Goal: Information Seeking & Learning: Find contact information

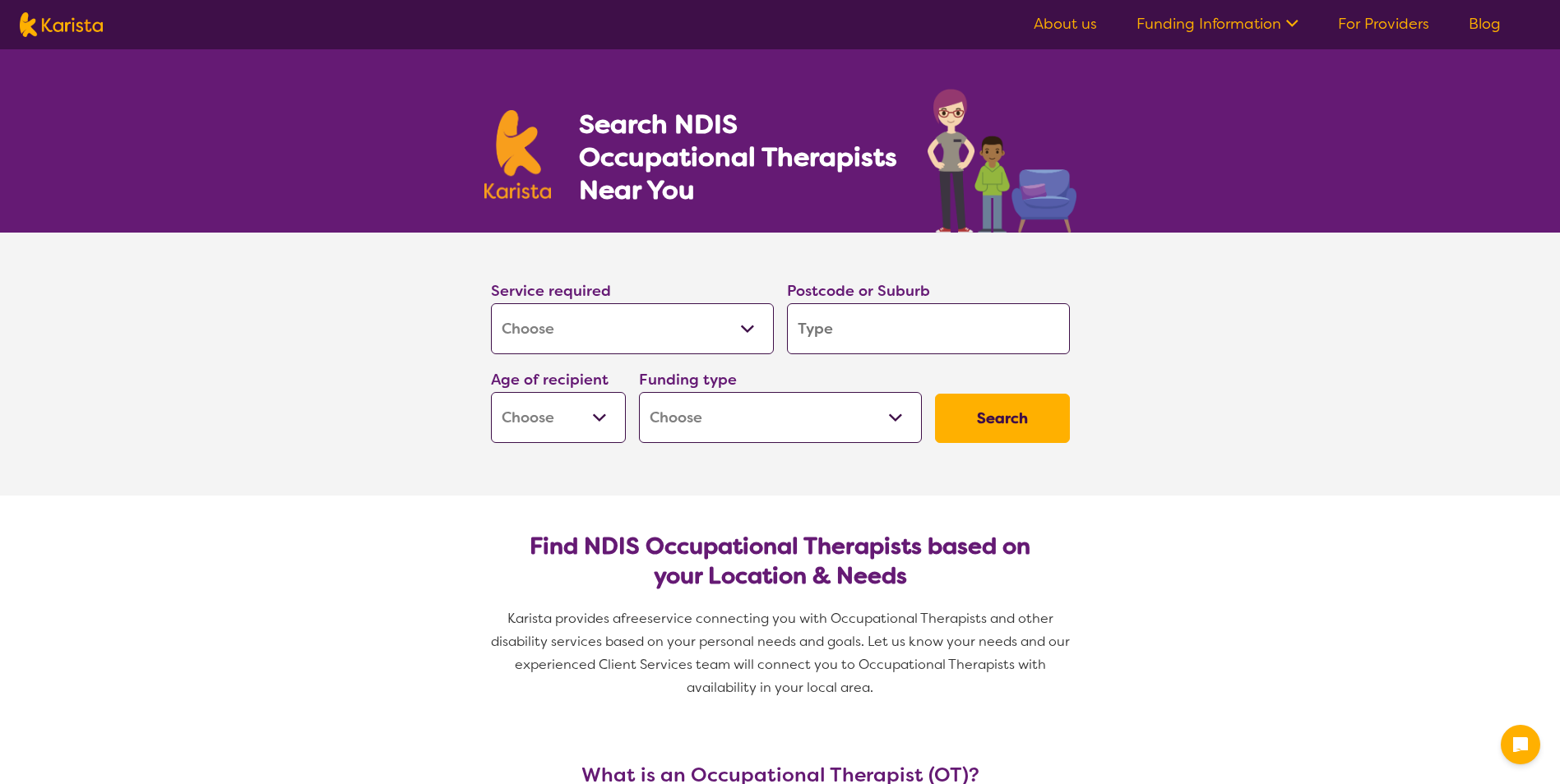
select select "[MEDICAL_DATA]"
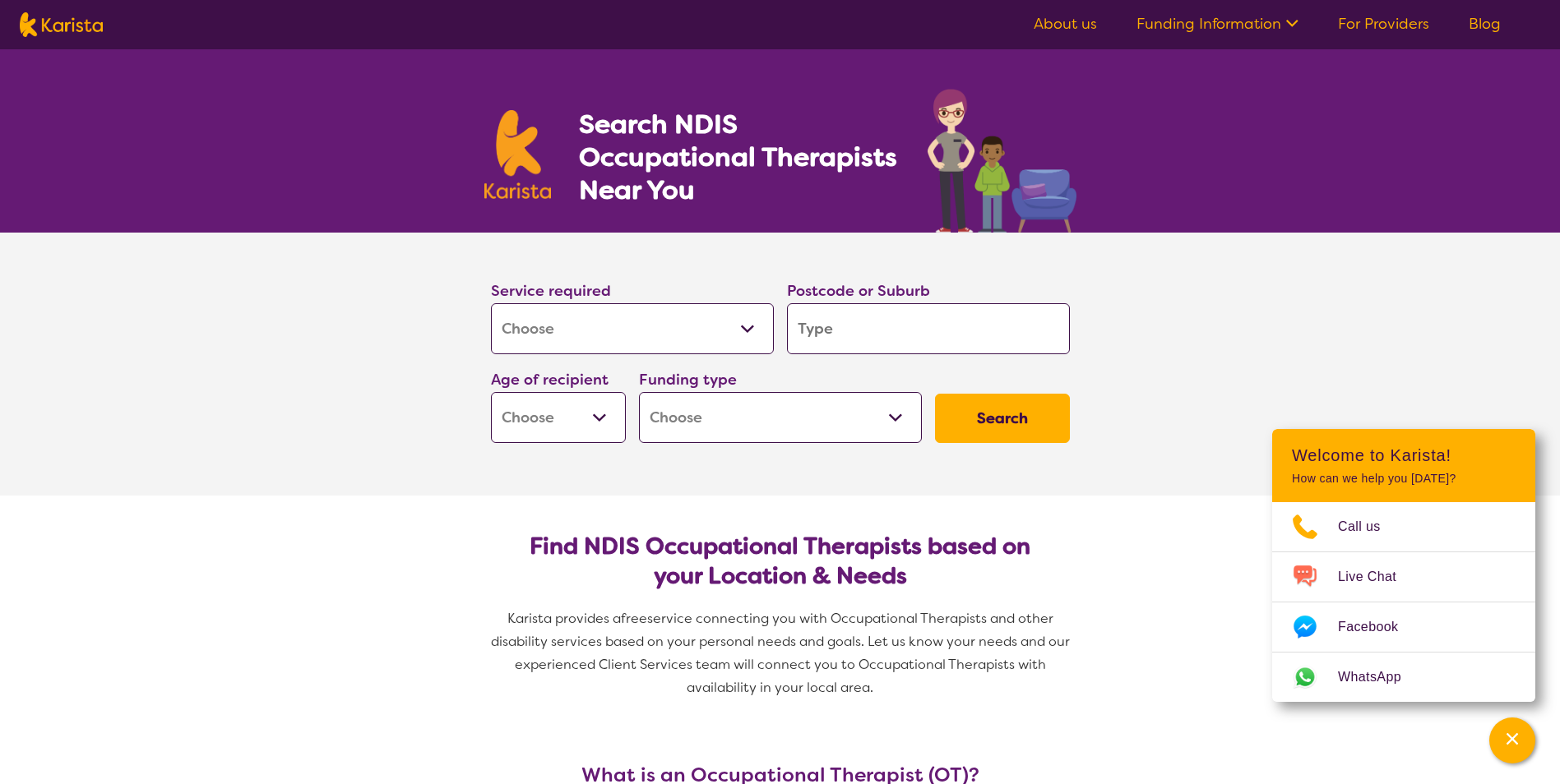
click at [1018, 336] on input "search" at bounding box center [928, 329] width 283 height 51
click at [835, 338] on input "search" at bounding box center [928, 329] width 283 height 51
type input "3"
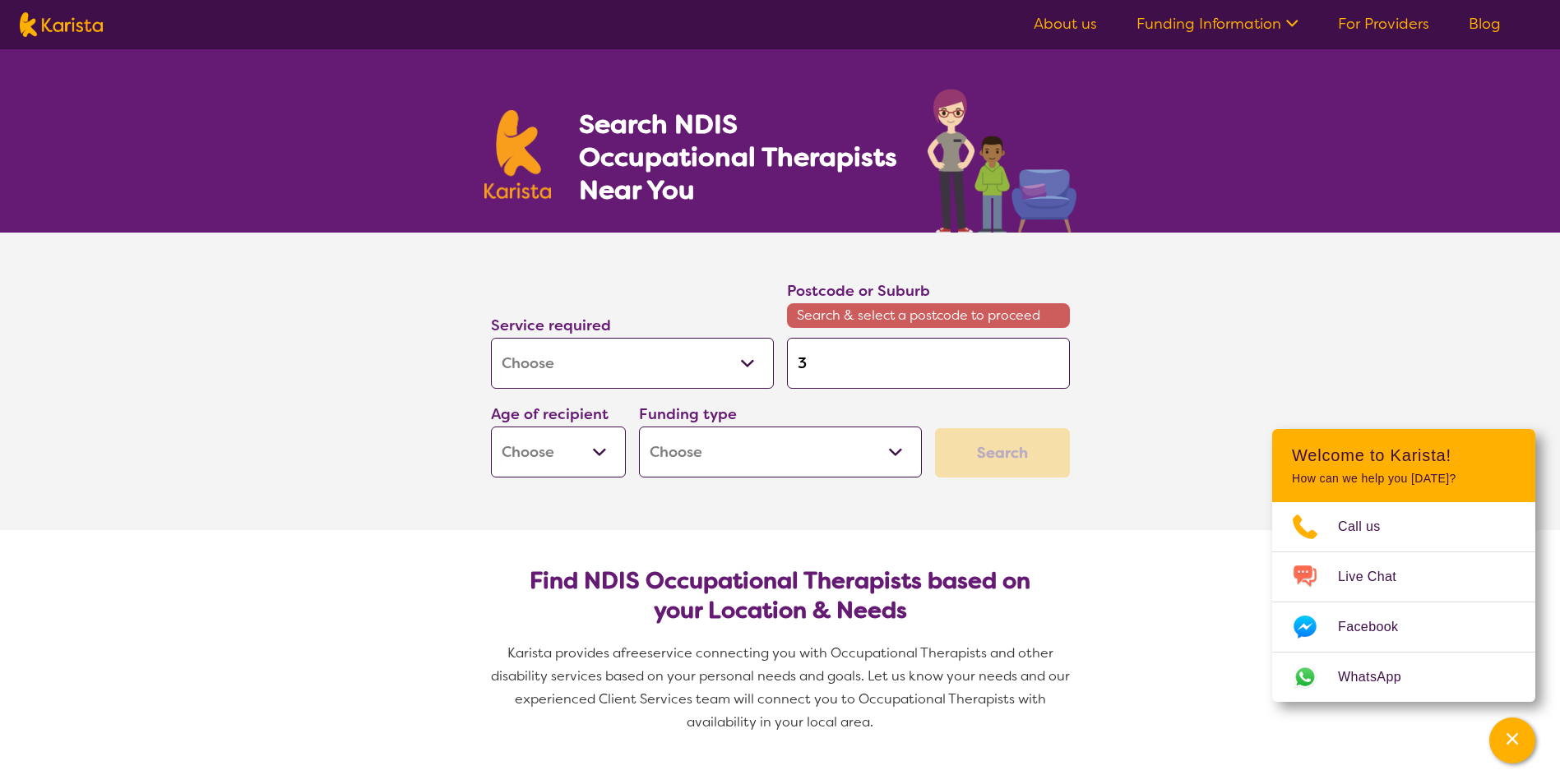
type input "34"
type input "342"
type input "3425"
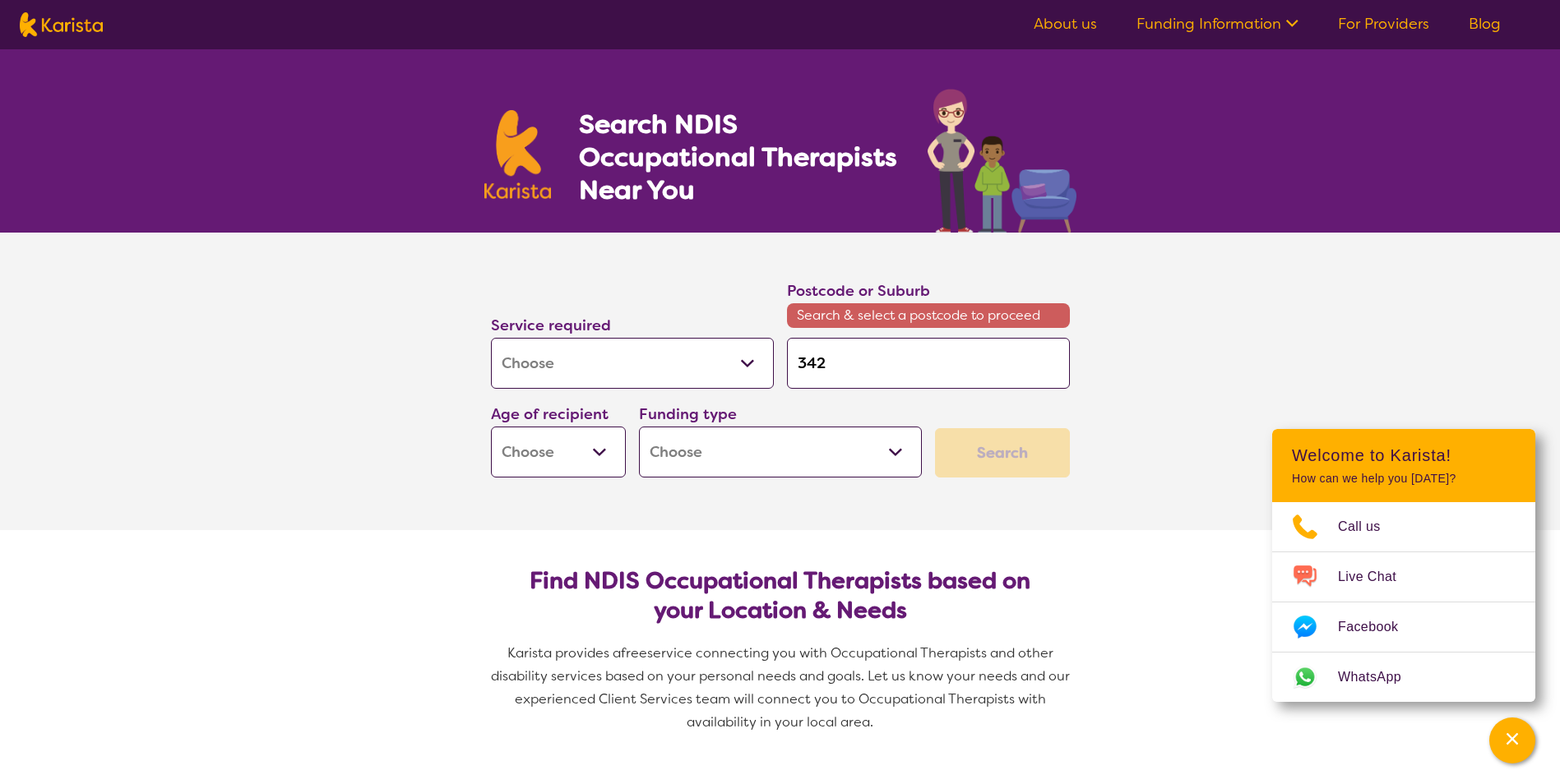
type input "3425"
type input "342"
type input "34"
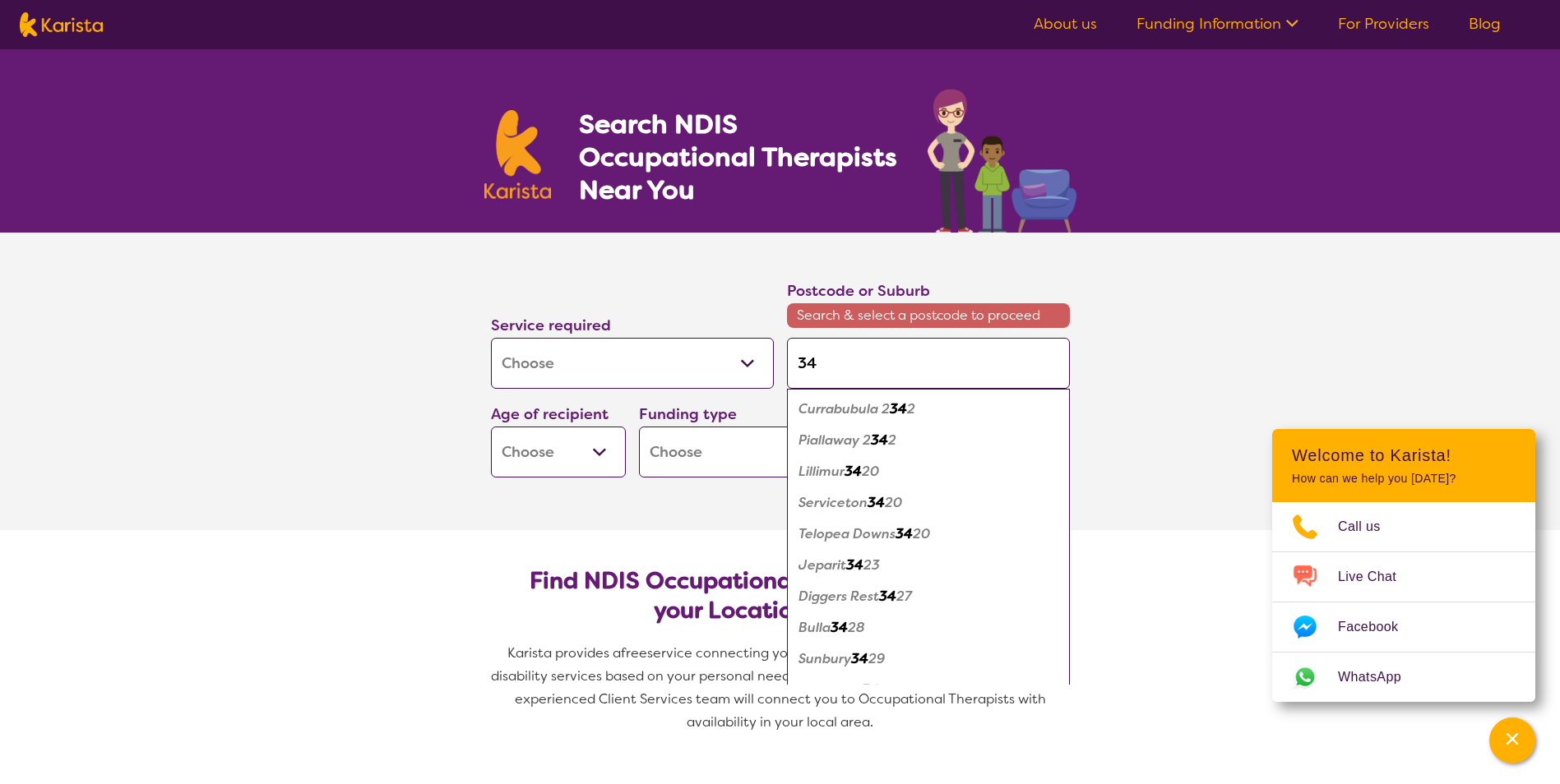
scroll to position [21, 0]
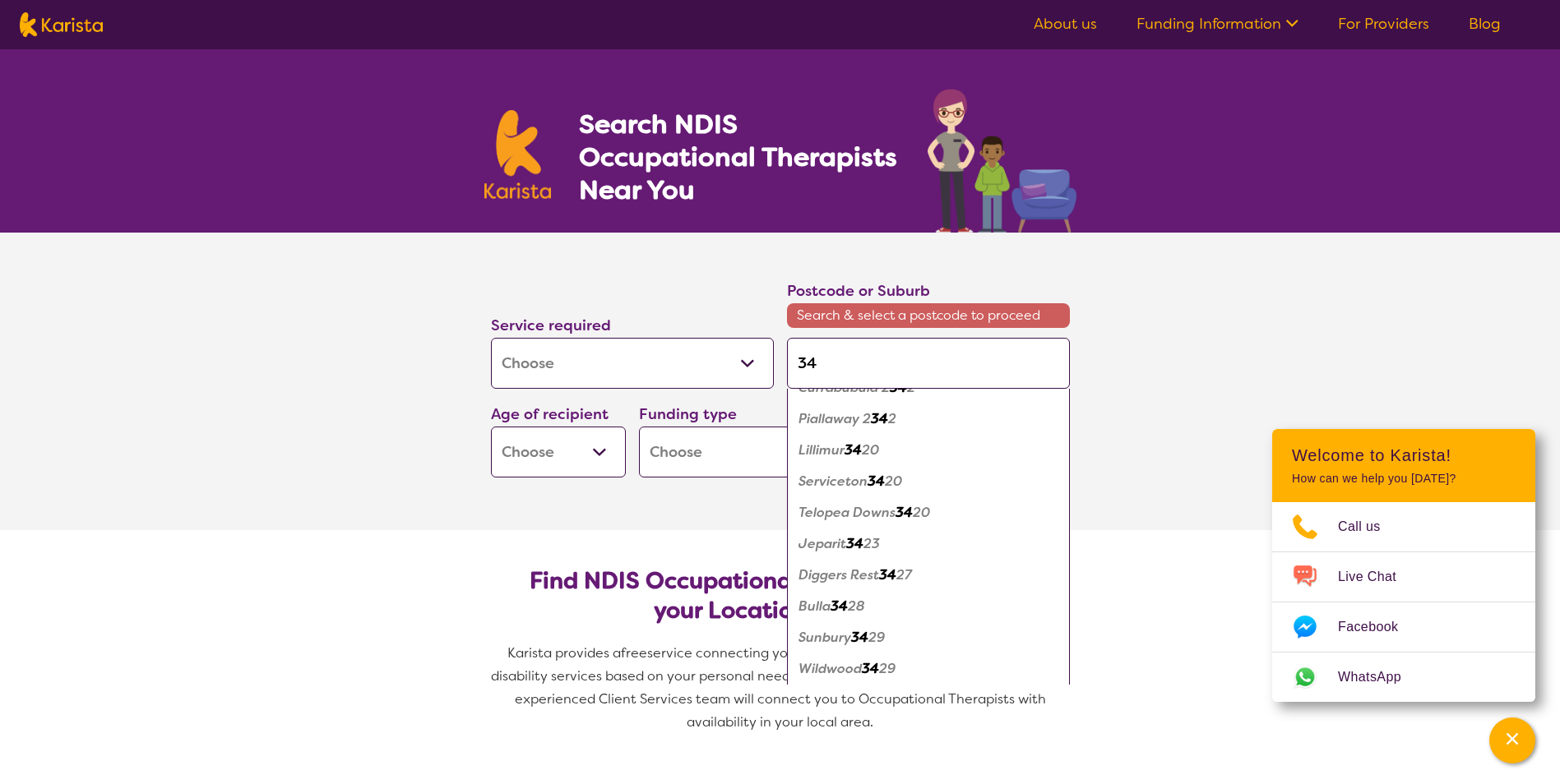
click at [839, 633] on em "Sunbury" at bounding box center [825, 637] width 53 height 17
type input "3429"
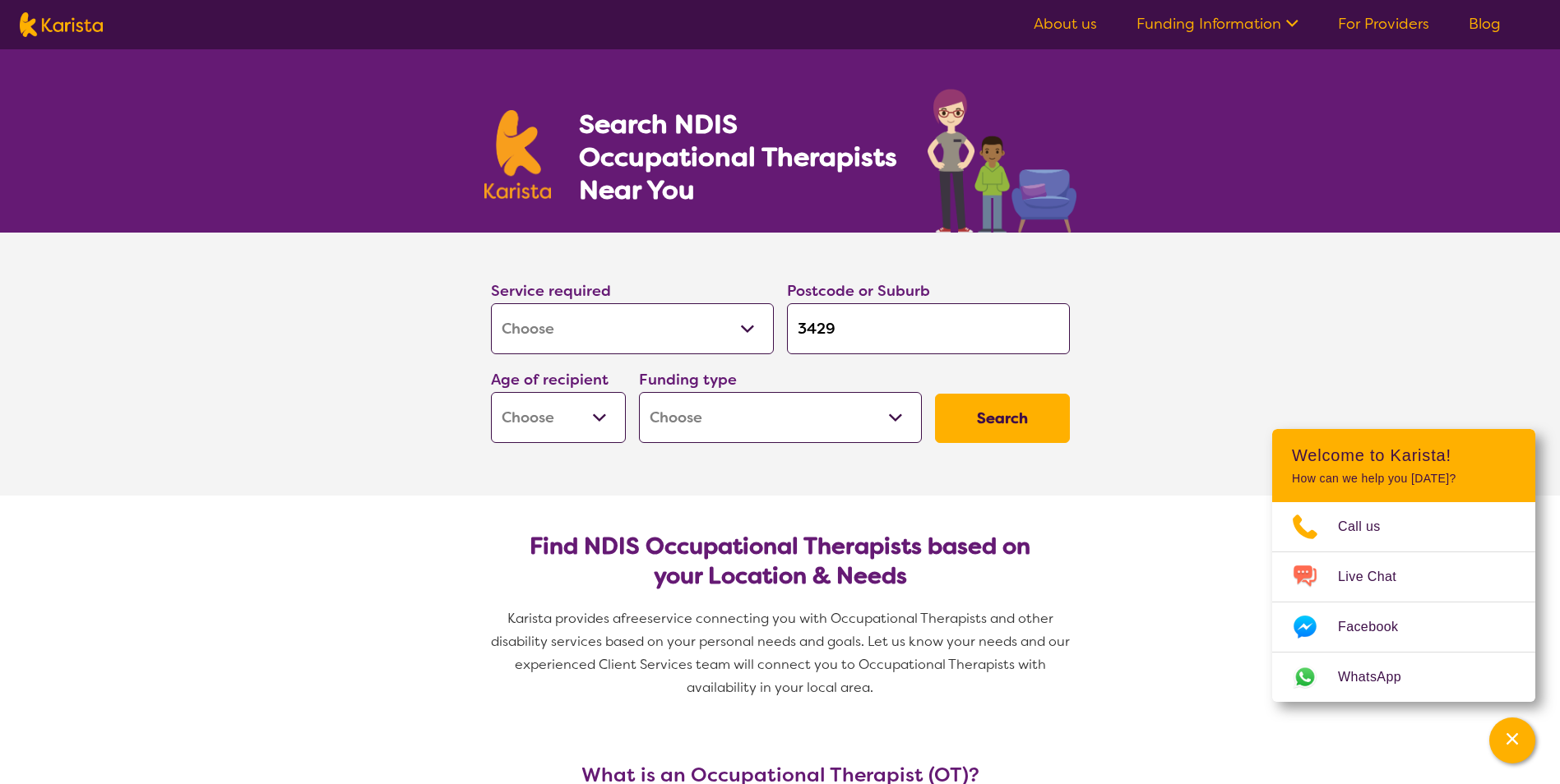
click at [527, 431] on select "Early Childhood - 0 to 9 Child - 10 to 11 Adolescent - 12 to 17 Adult - 18 to 6…" at bounding box center [558, 418] width 135 height 51
select select "AD"
click at [491, 392] on select "Early Childhood - 0 to 9 Child - 10 to 11 Adolescent - 12 to 17 Adult - 18 to 6…" at bounding box center [558, 418] width 135 height 51
select select "AD"
click at [801, 412] on select "Home Care Package (HCP) National Disability Insurance Scheme (NDIS) I don't know" at bounding box center [780, 418] width 283 height 51
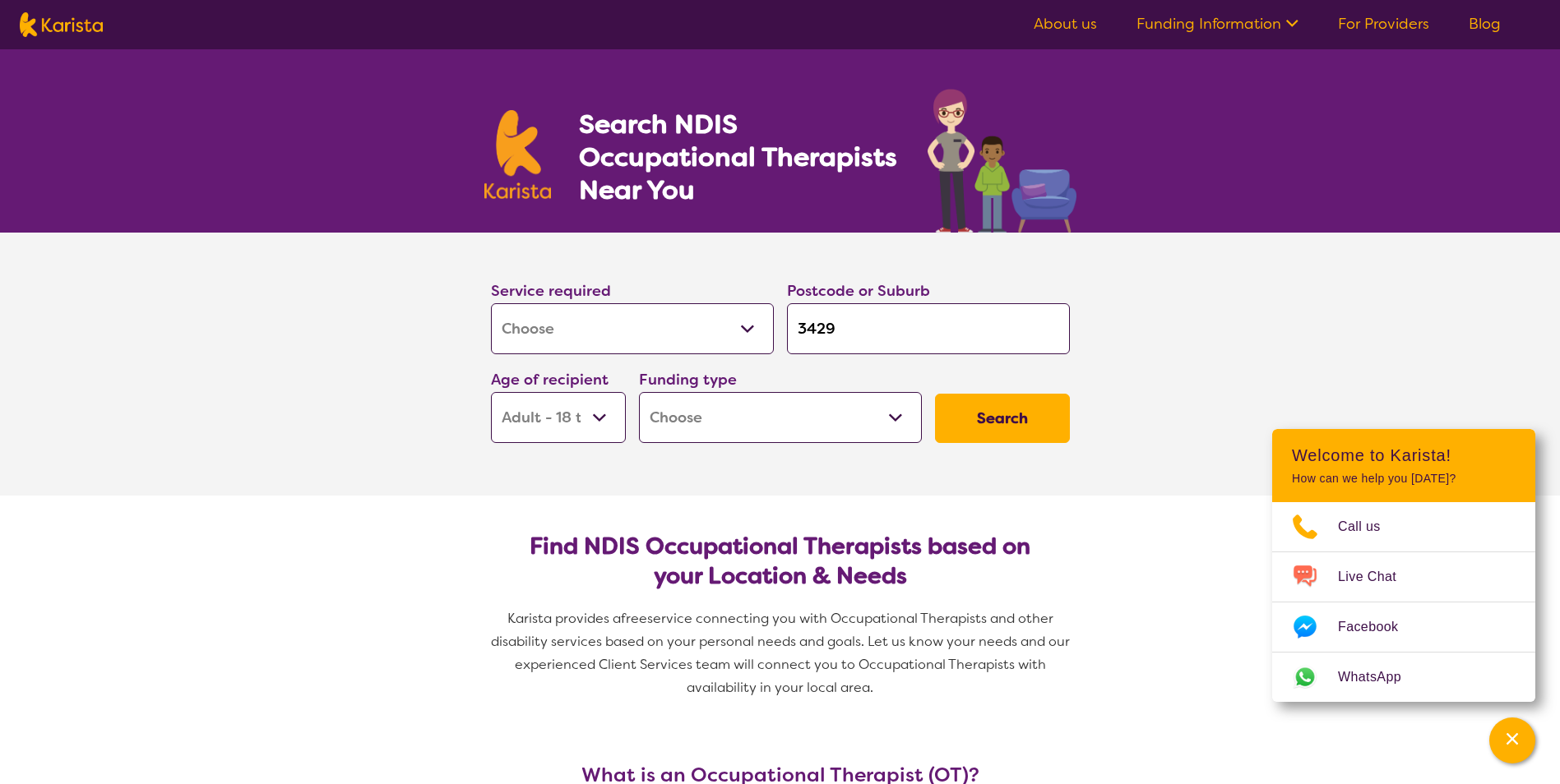
select select "NDIS"
click at [639, 392] on select "Home Care Package (HCP) National Disability Insurance Scheme (NDIS) I don't know" at bounding box center [780, 418] width 283 height 51
select select "NDIS"
click at [988, 421] on button "Search" at bounding box center [1002, 418] width 135 height 49
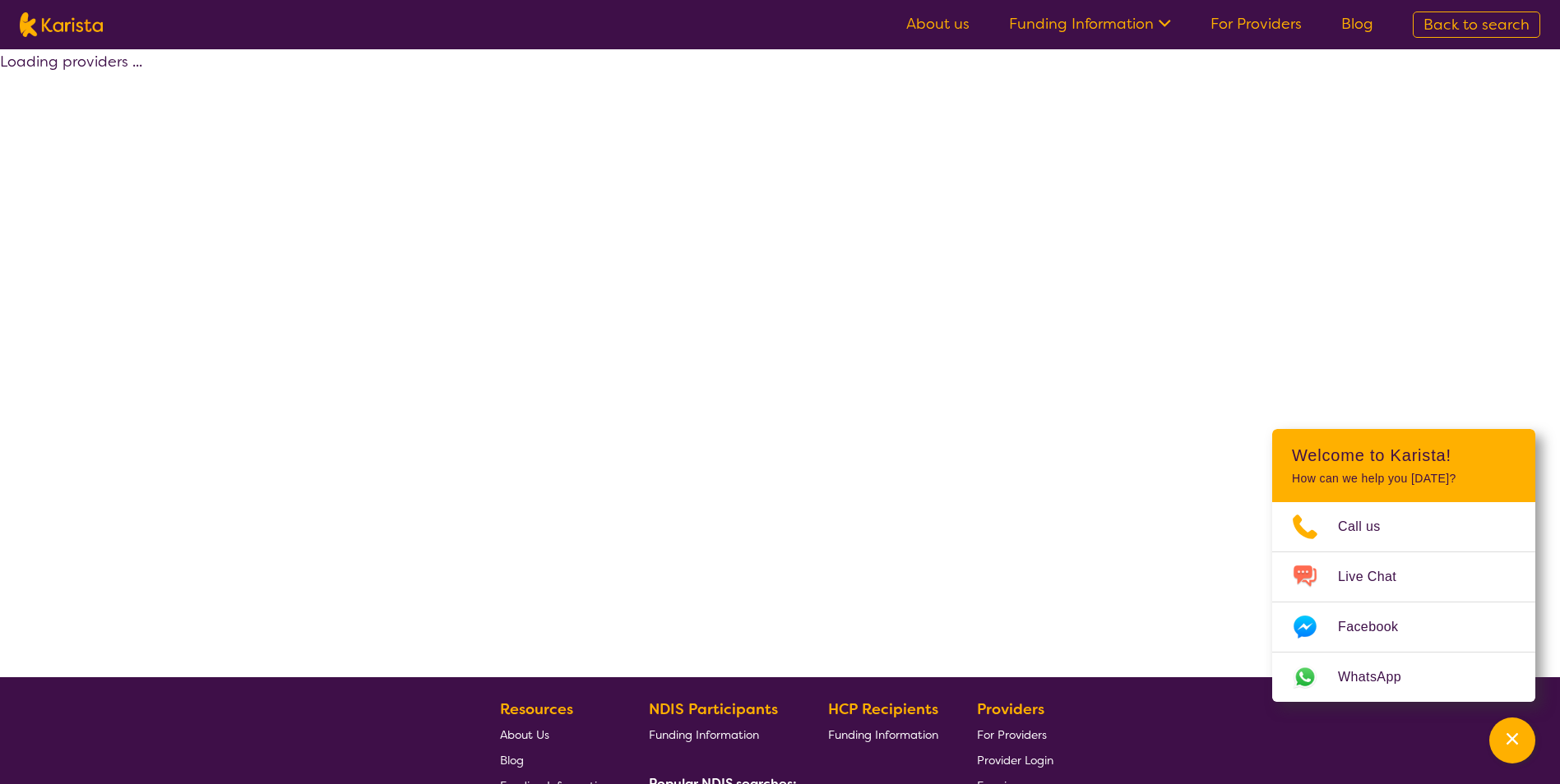
select select "by_score"
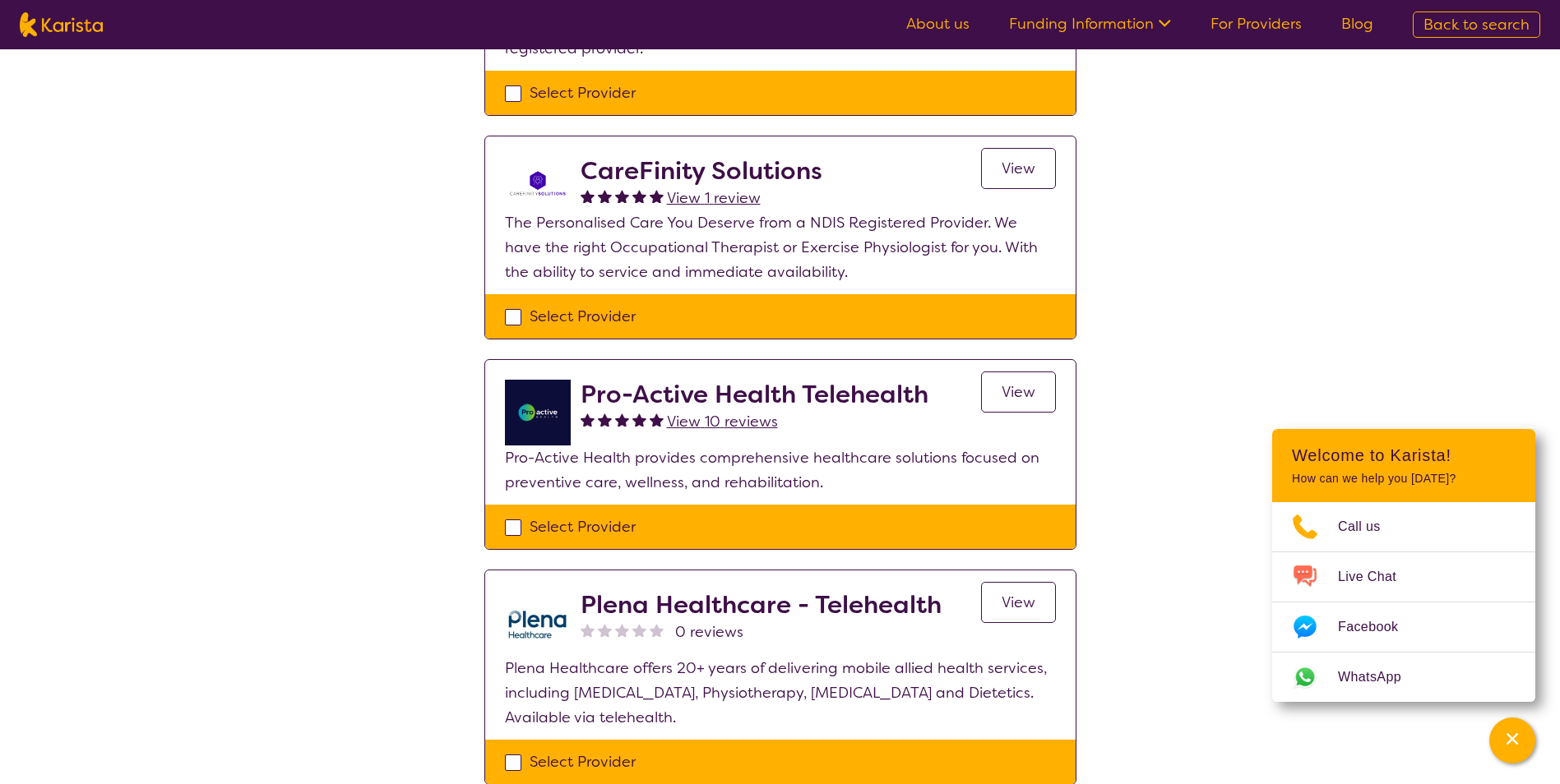
scroll to position [575, 0]
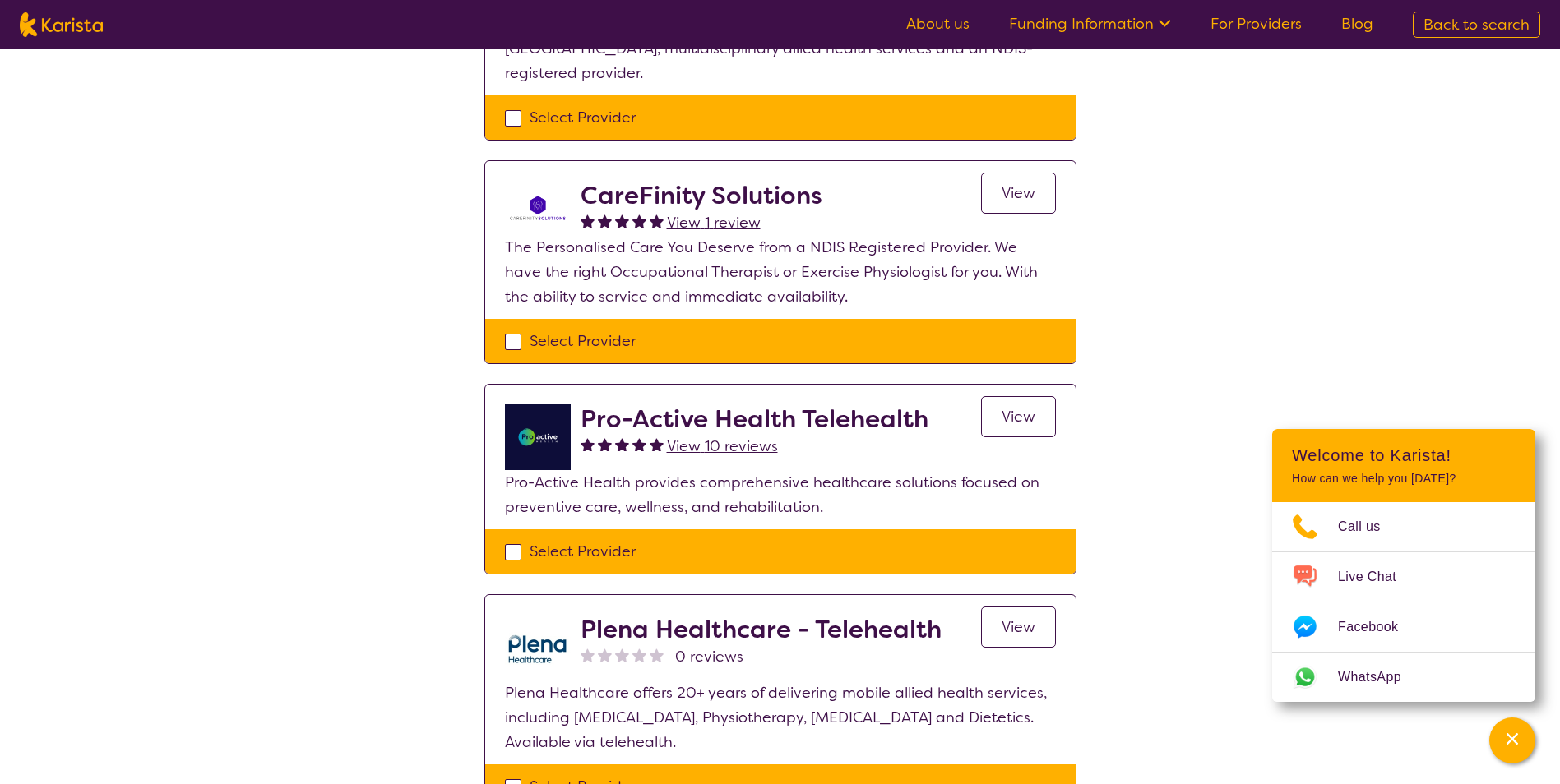
click at [1009, 407] on span "View" at bounding box center [1019, 416] width 34 height 20
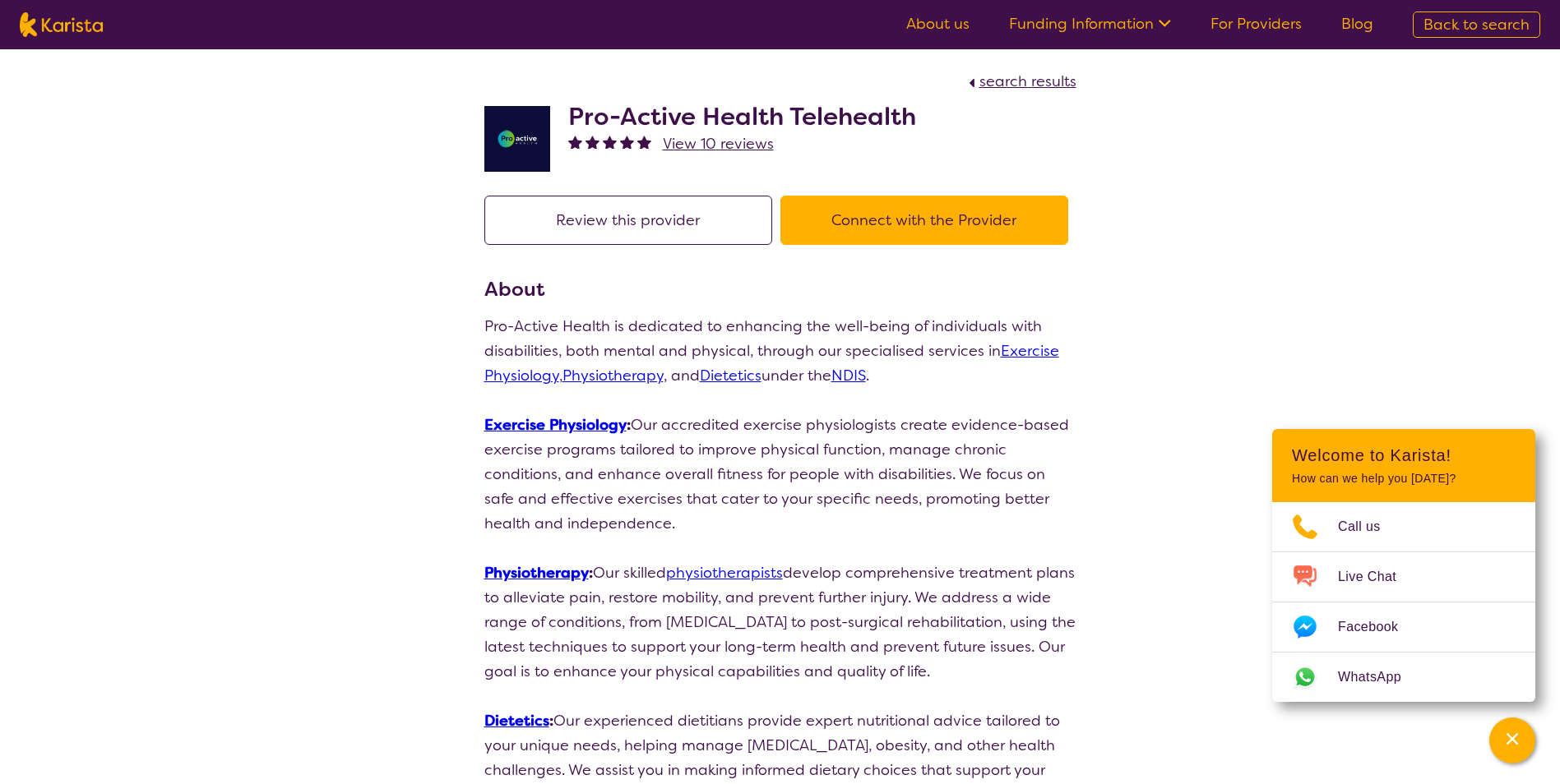
scroll to position [575, 0]
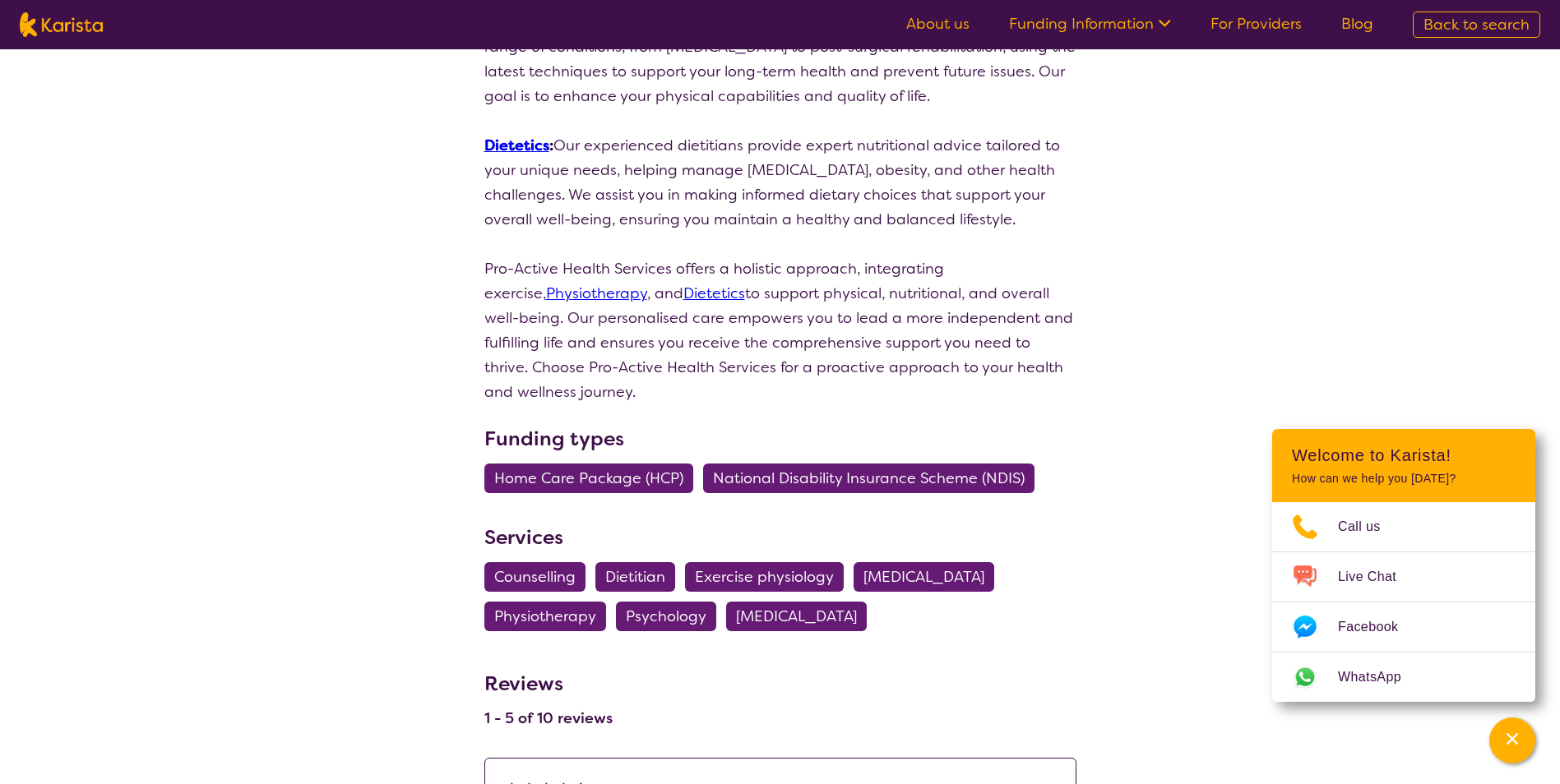
select select "by_score"
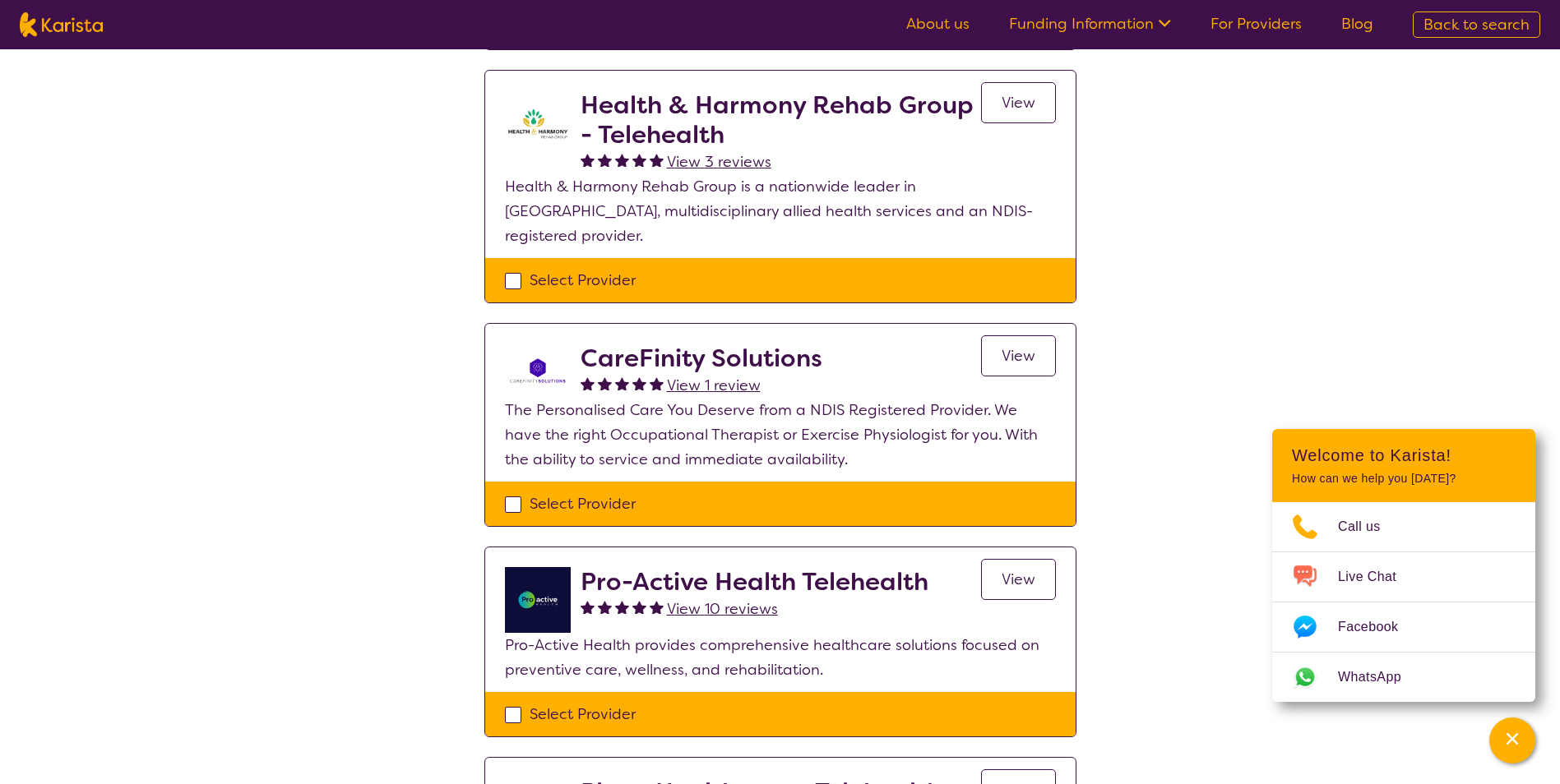
scroll to position [411, 0]
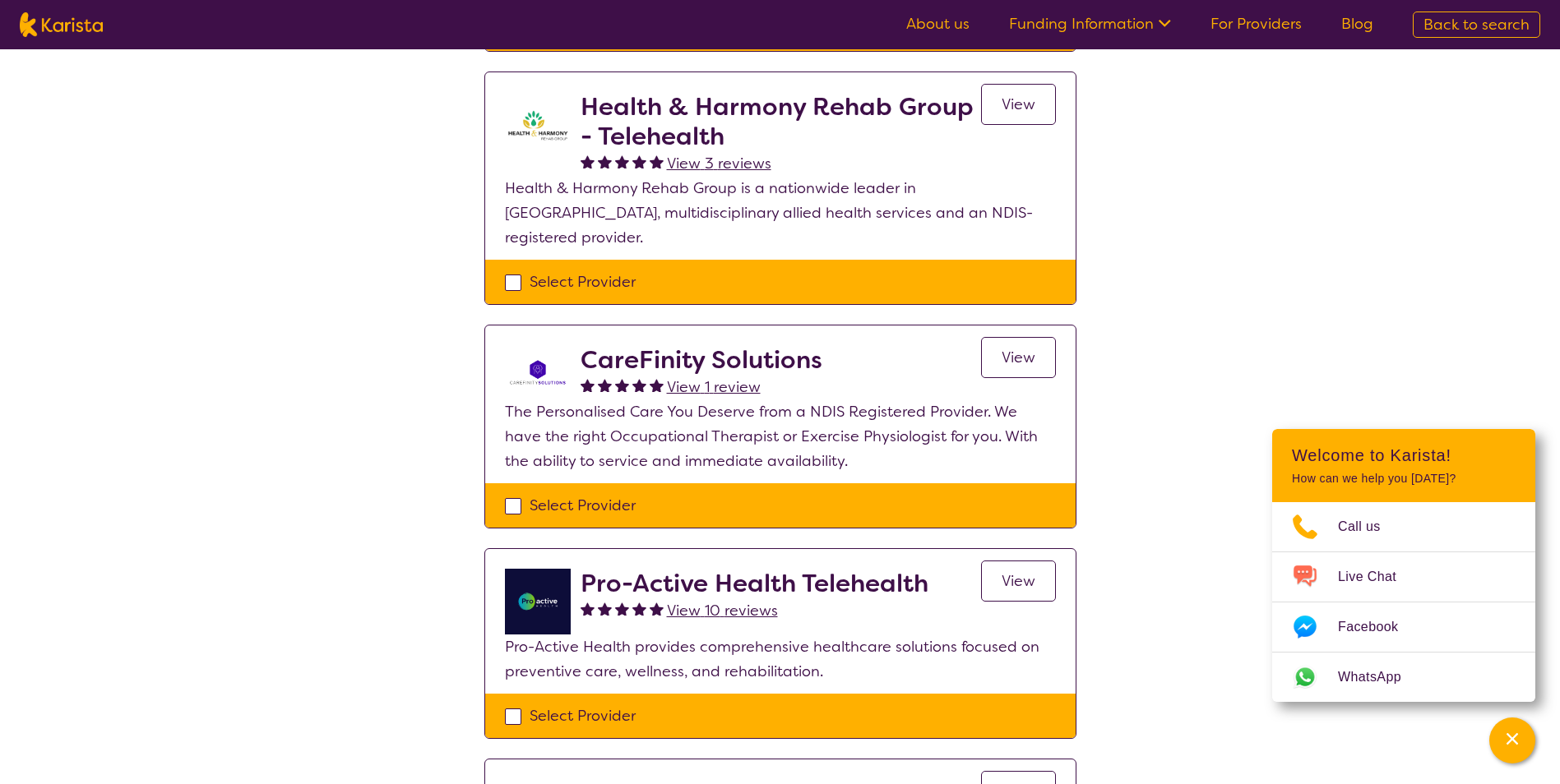
click at [1003, 347] on span "View" at bounding box center [1019, 357] width 34 height 20
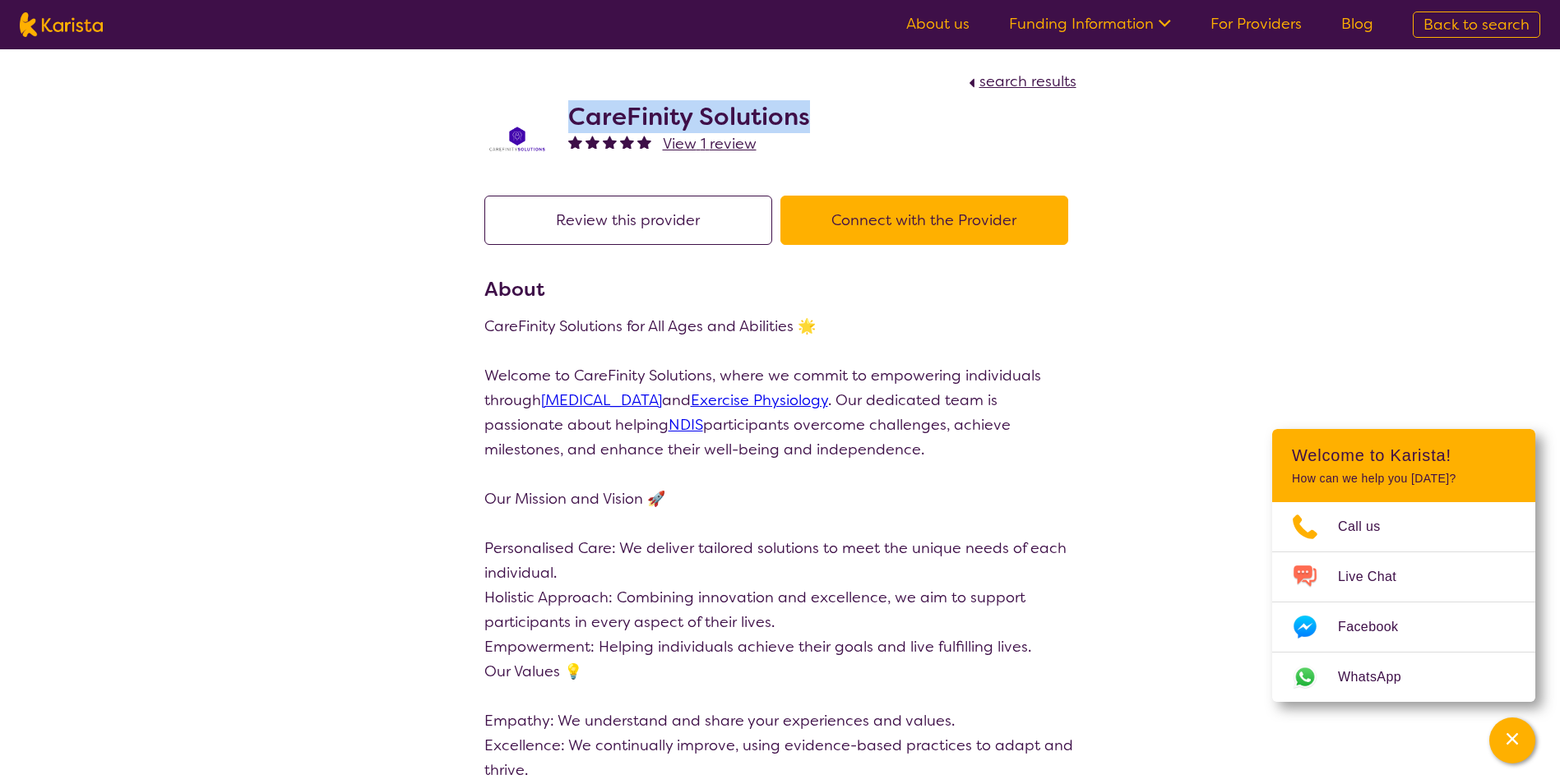
drag, startPoint x: 814, startPoint y: 112, endPoint x: 571, endPoint y: 110, distance: 243.0
click at [571, 110] on div "CareFinity Solutions View 1 review" at bounding box center [780, 134] width 592 height 82
copy h2 "CareFinity Solutions"
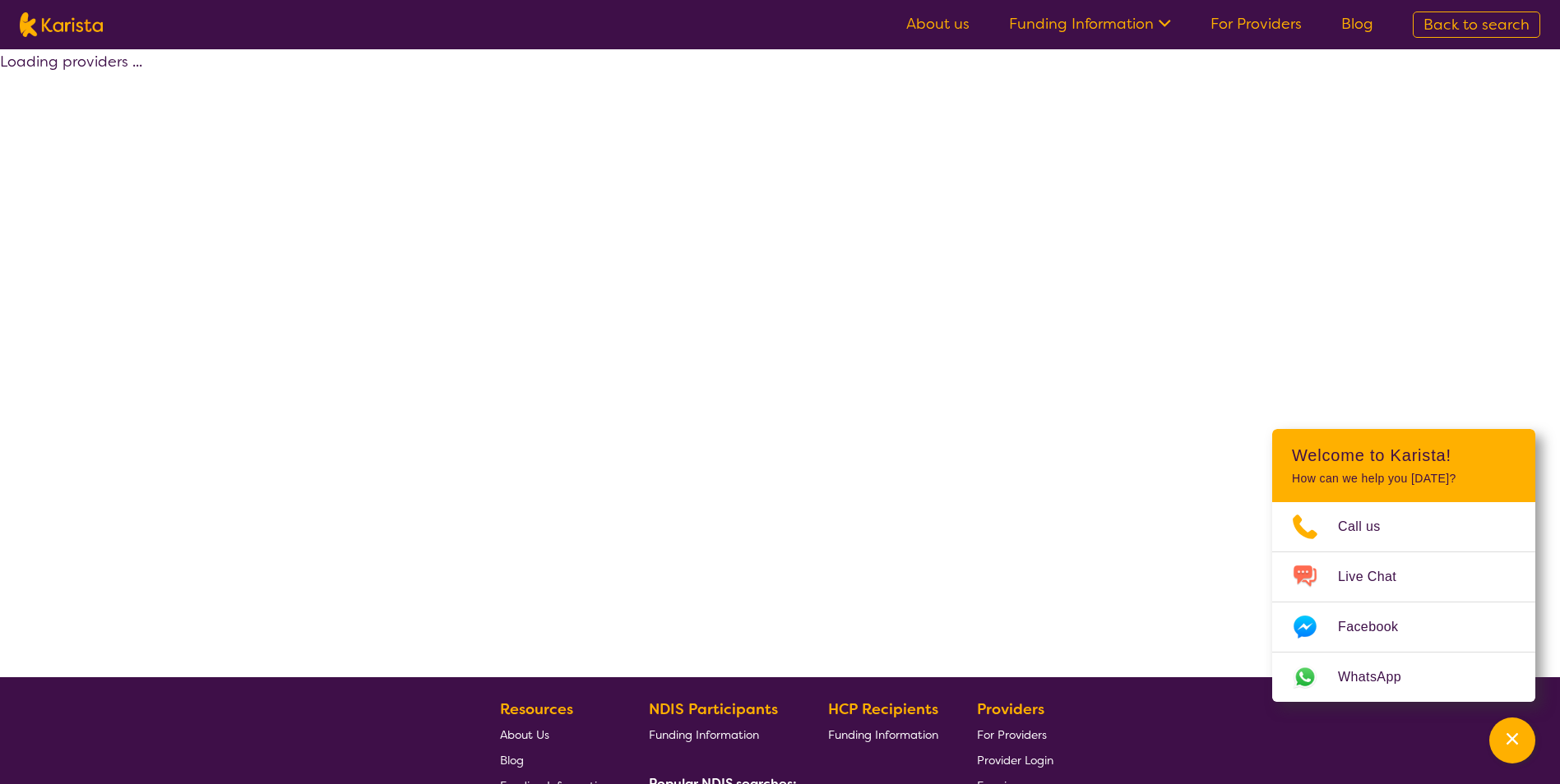
scroll to position [290, 0]
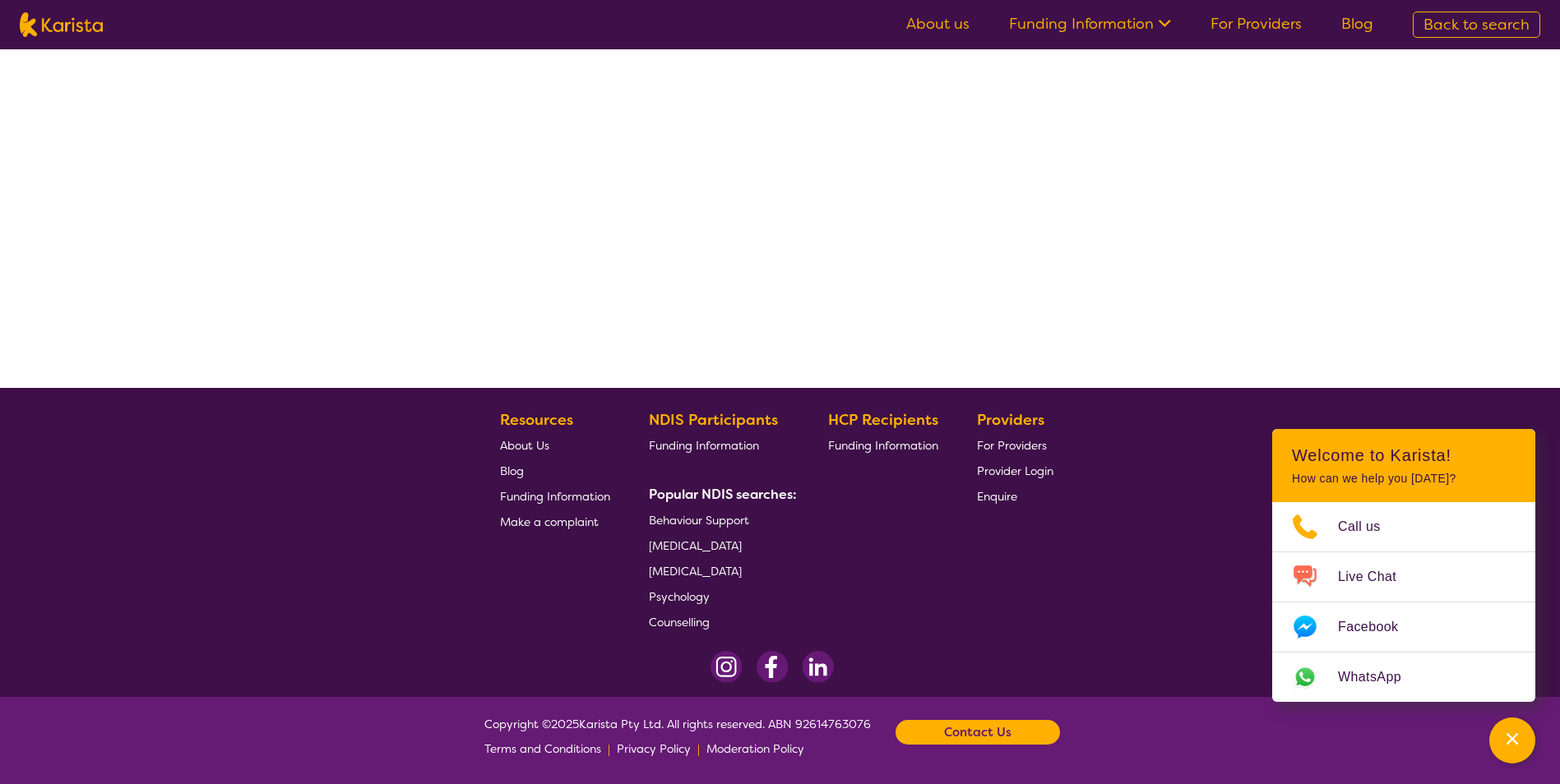
select select "by_score"
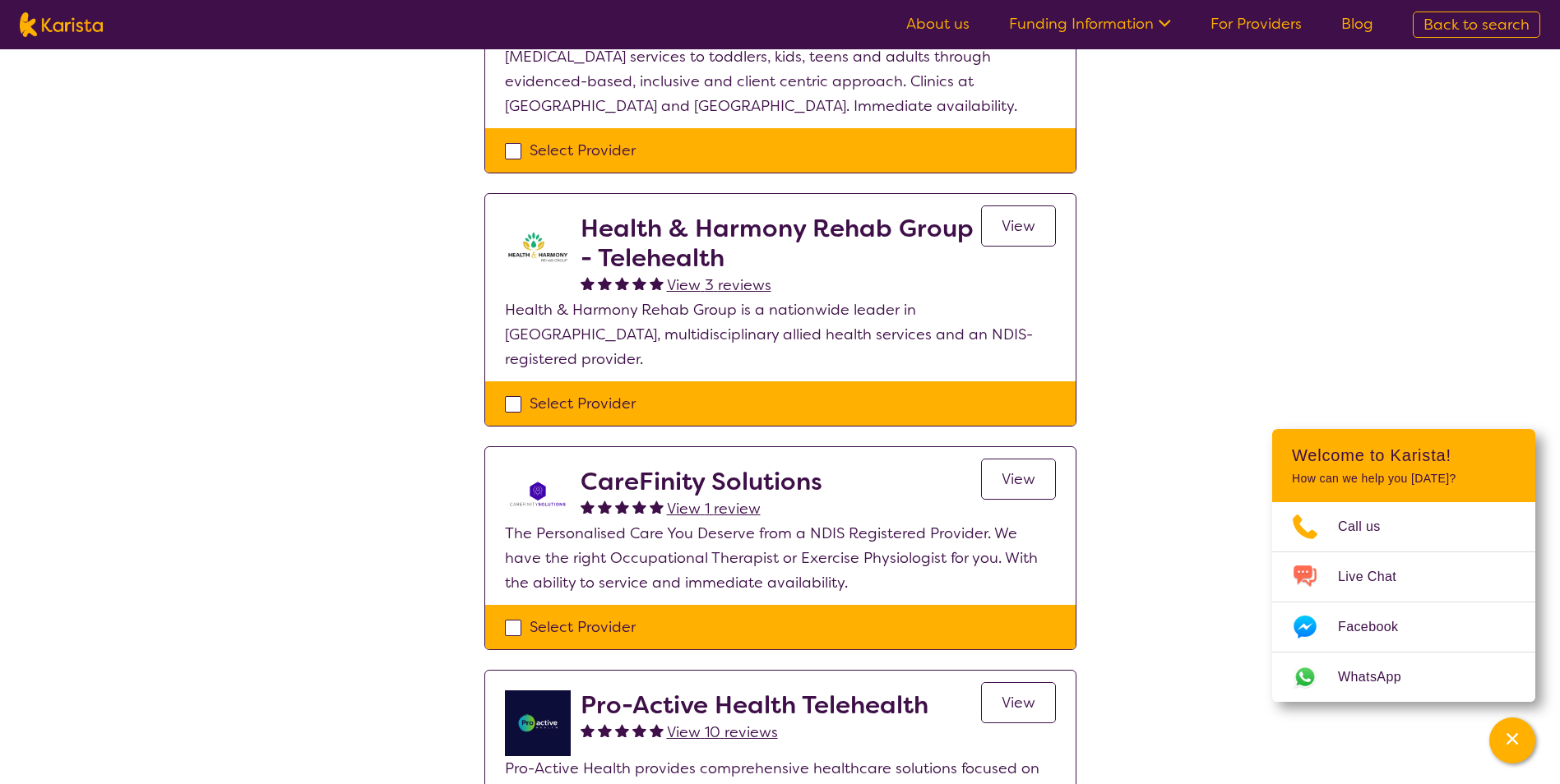
scroll to position [0, 0]
